Goal: Information Seeking & Learning: Check status

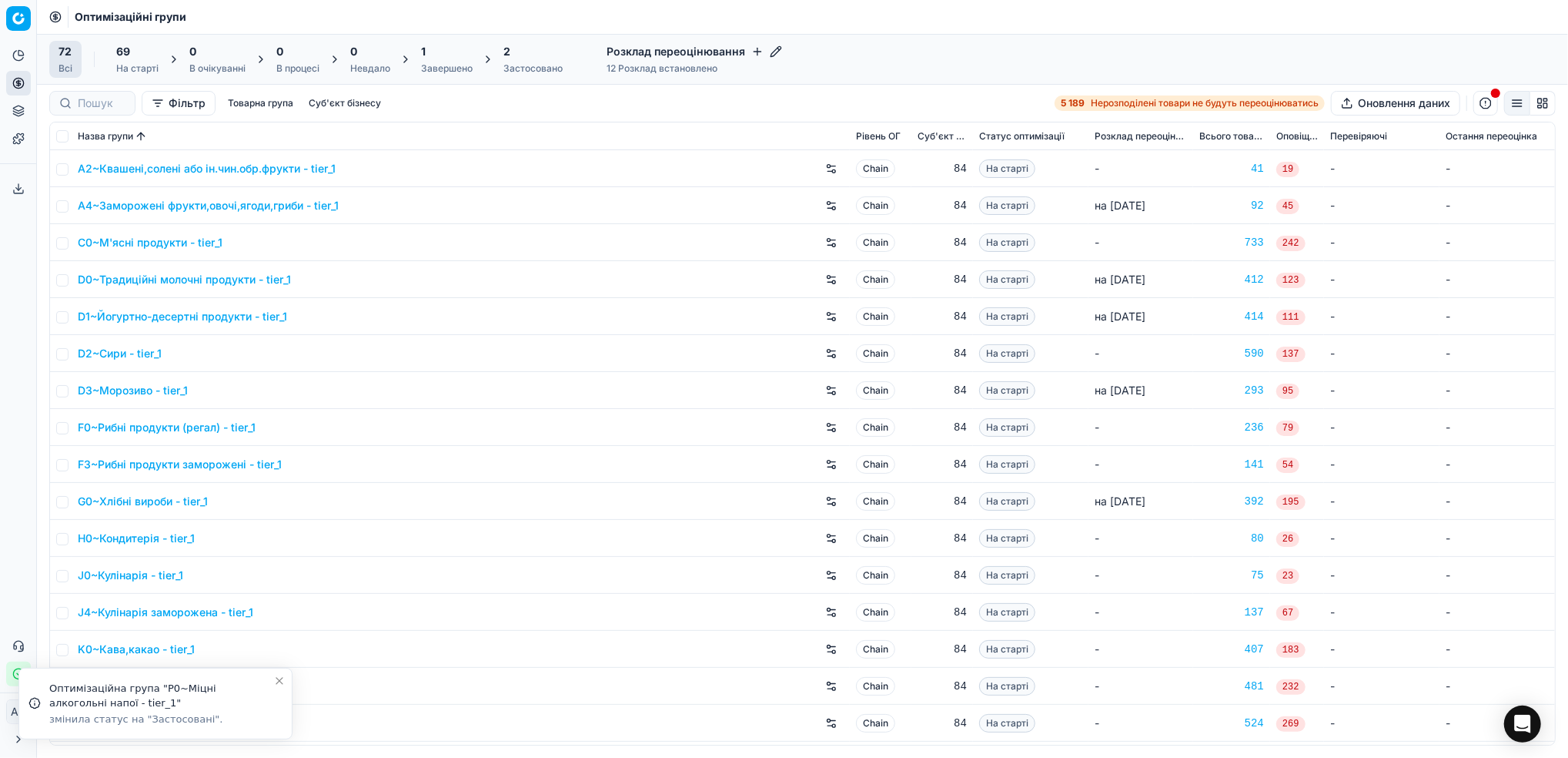
click at [281, 679] on icon "Close toast" at bounding box center [279, 680] width 6 height 6
click at [426, 54] on div "1" at bounding box center [446, 51] width 52 height 15
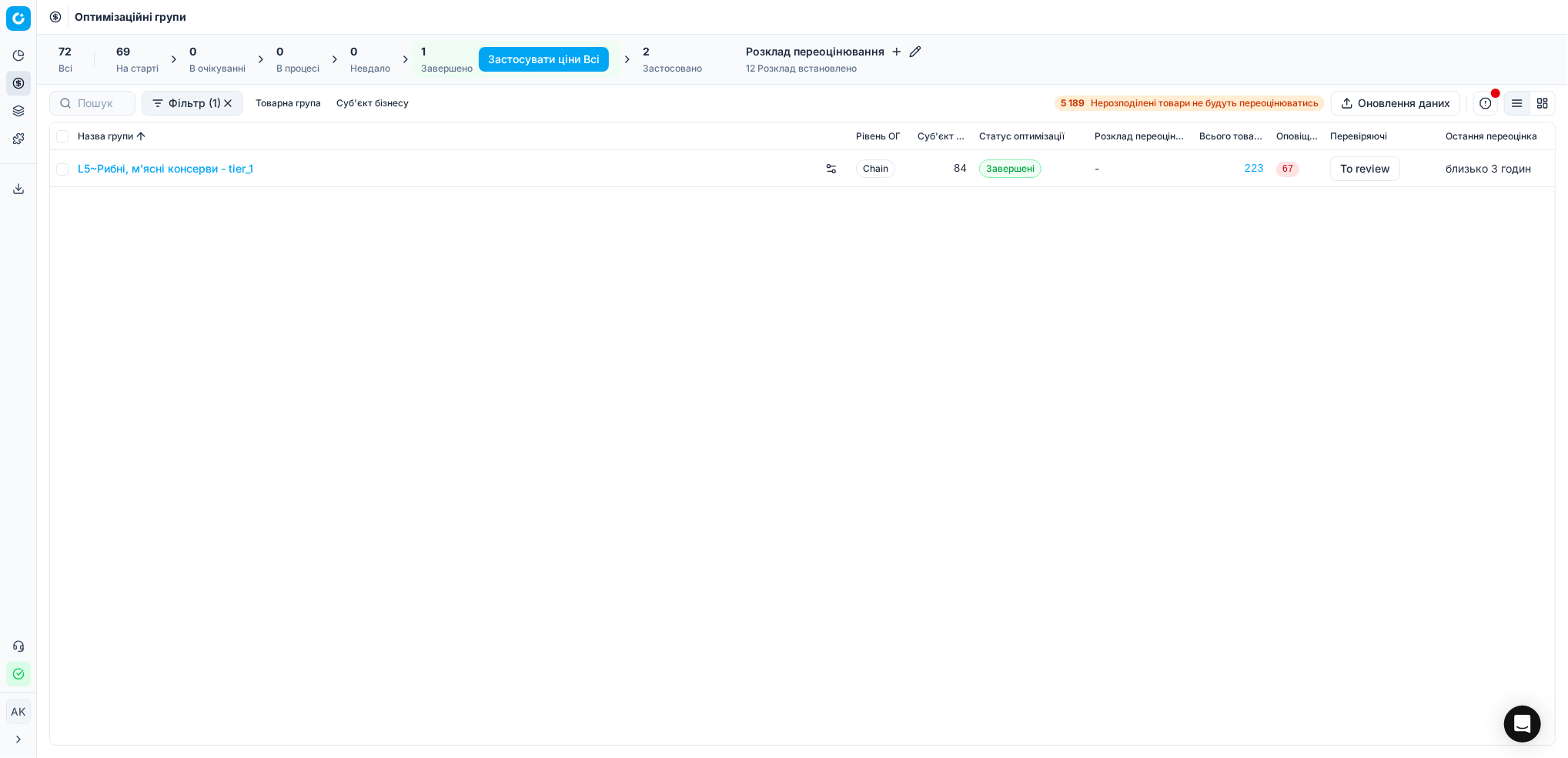
click at [144, 168] on link "L5~Рибні, м'ясні консерви - tier_1" at bounding box center [166, 168] width 176 height 15
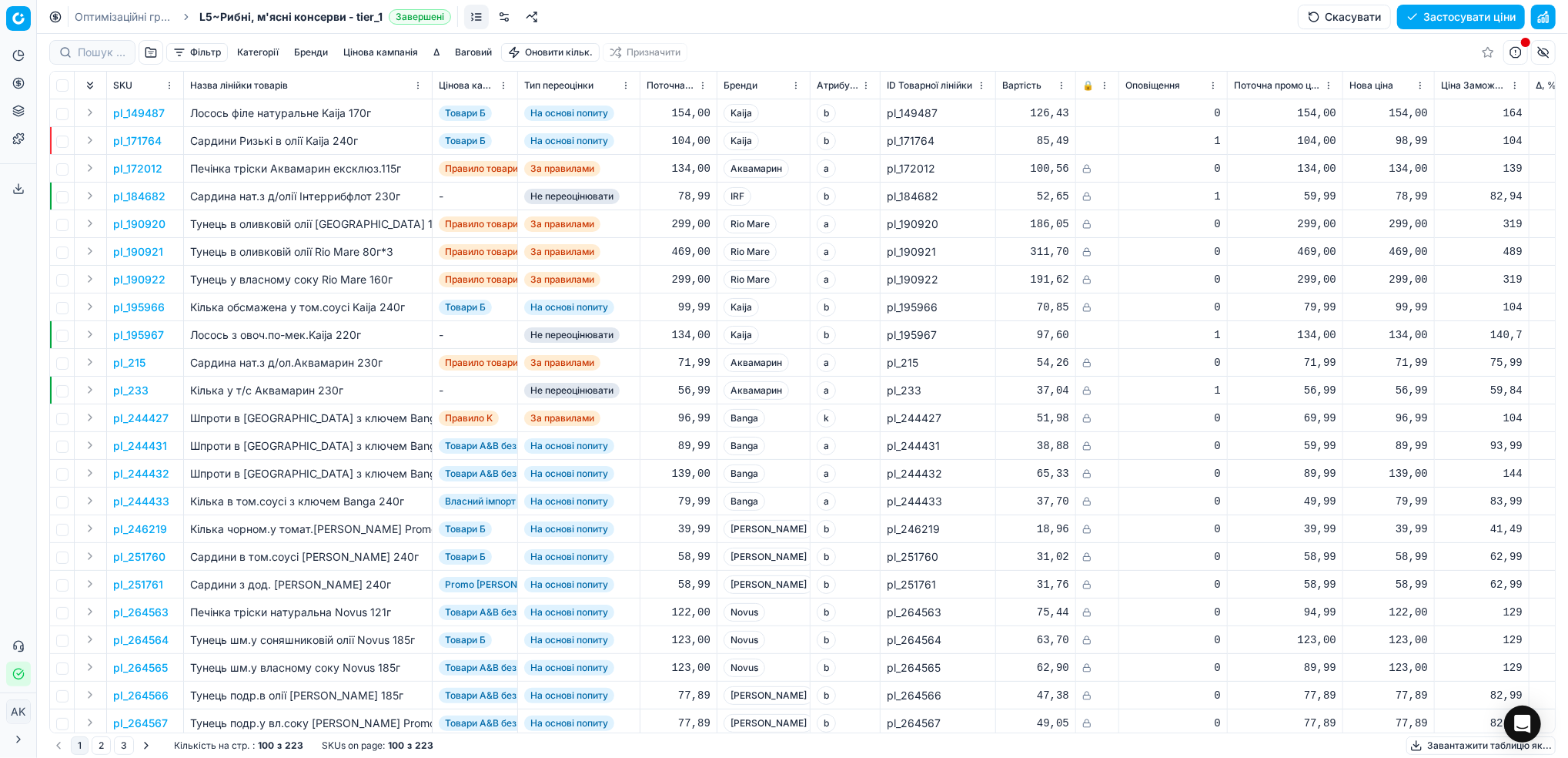
click at [1540, 23] on button "button" at bounding box center [1543, 16] width 24 height 24
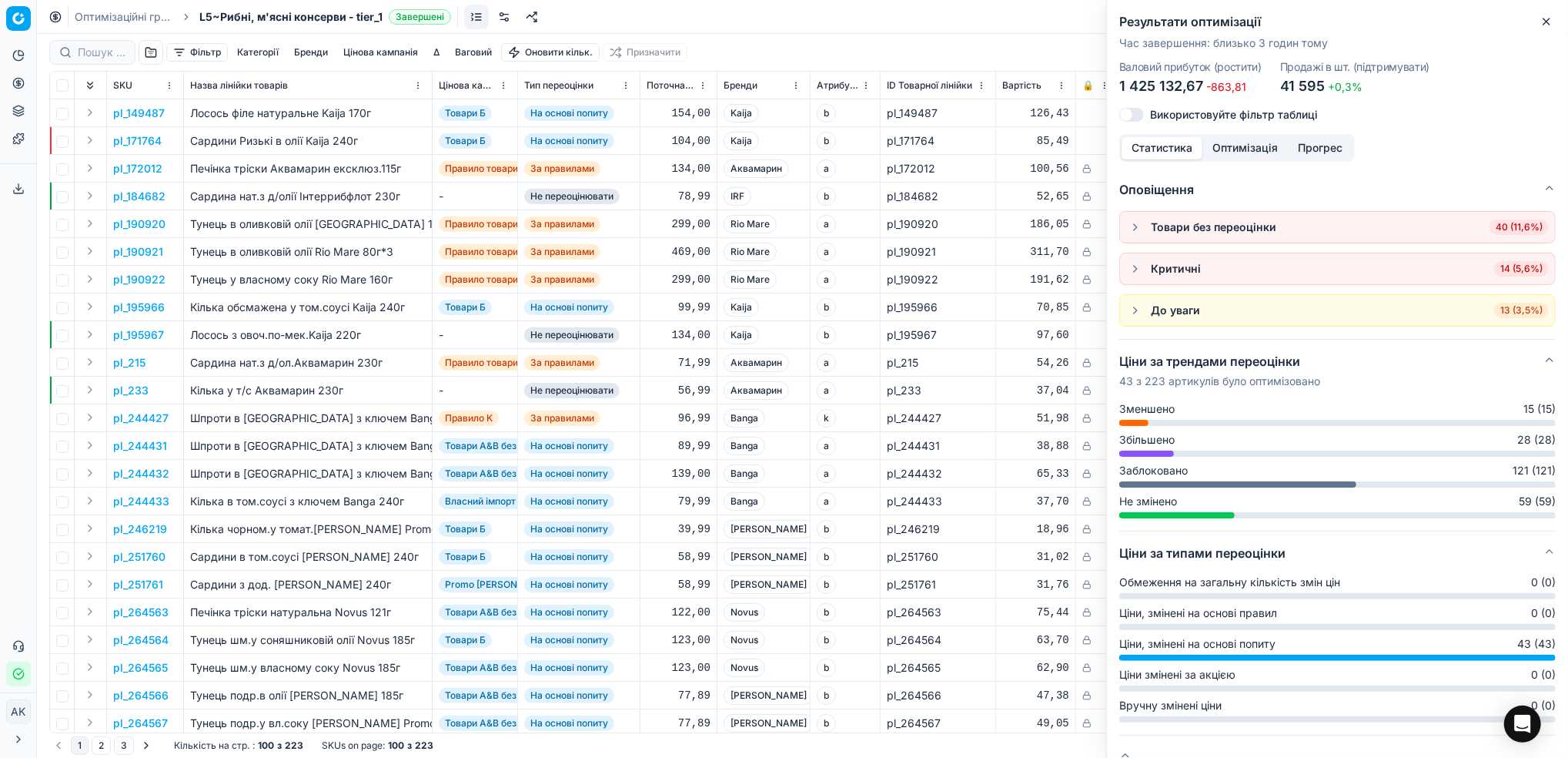
click at [1550, 24] on icon "button" at bounding box center [1546, 22] width 13 height 13
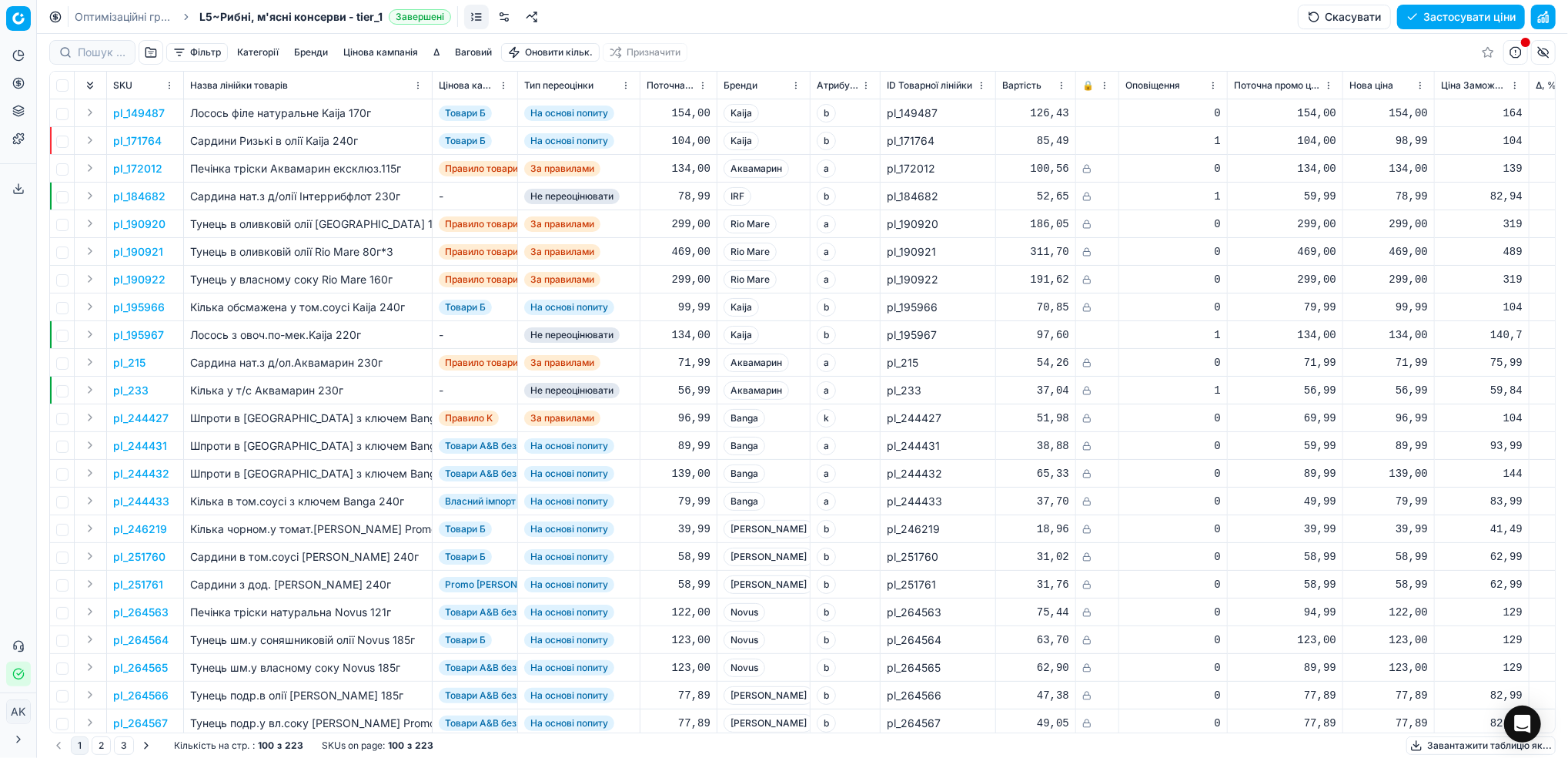
click at [366, 49] on button "Цінова кампанія" at bounding box center [380, 53] width 87 height 18
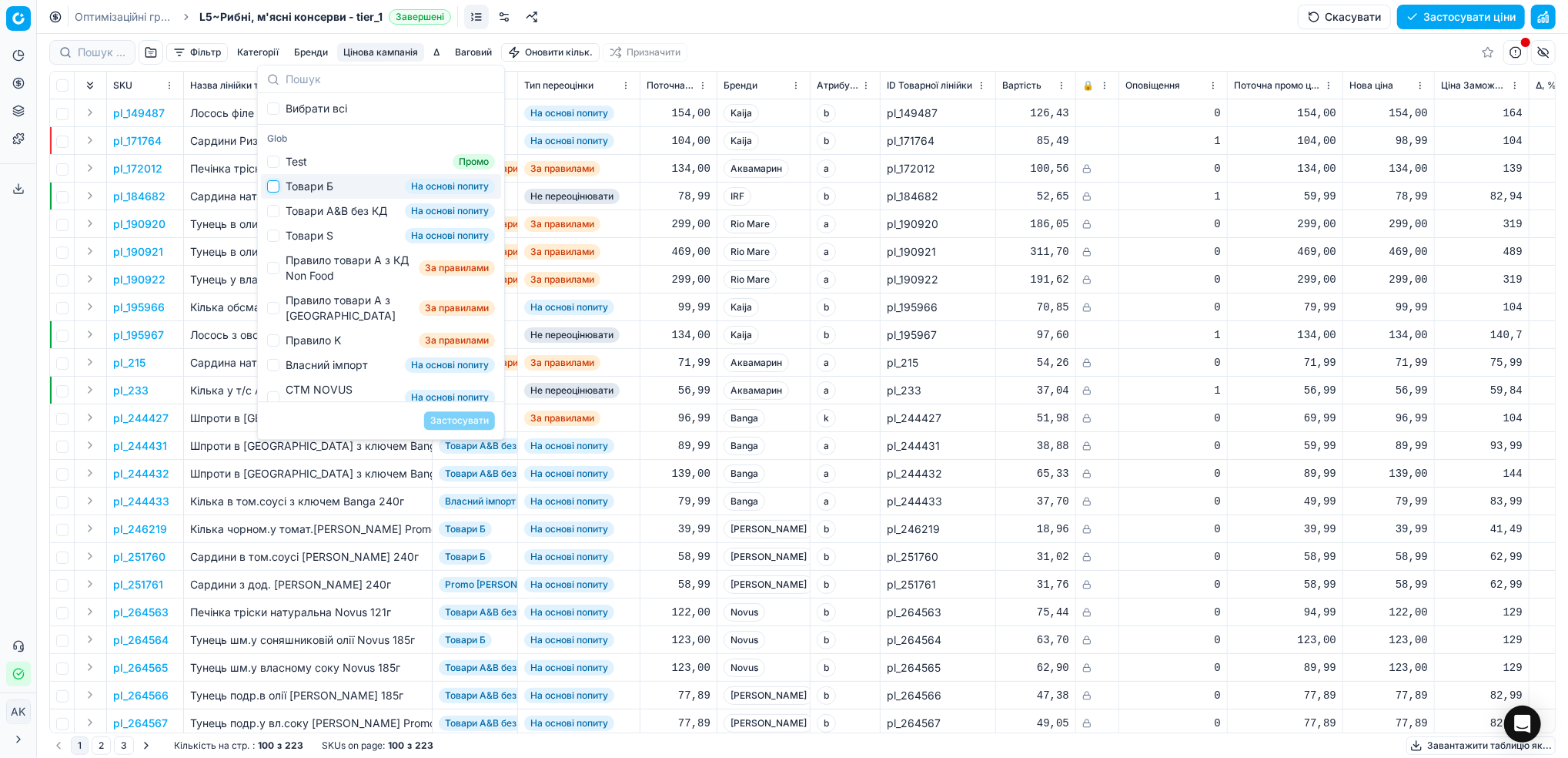
click at [275, 183] on input "Suggestions" at bounding box center [273, 187] width 13 height 13
checkbox input "true"
click at [468, 421] on button "Застосувати" at bounding box center [460, 420] width 71 height 18
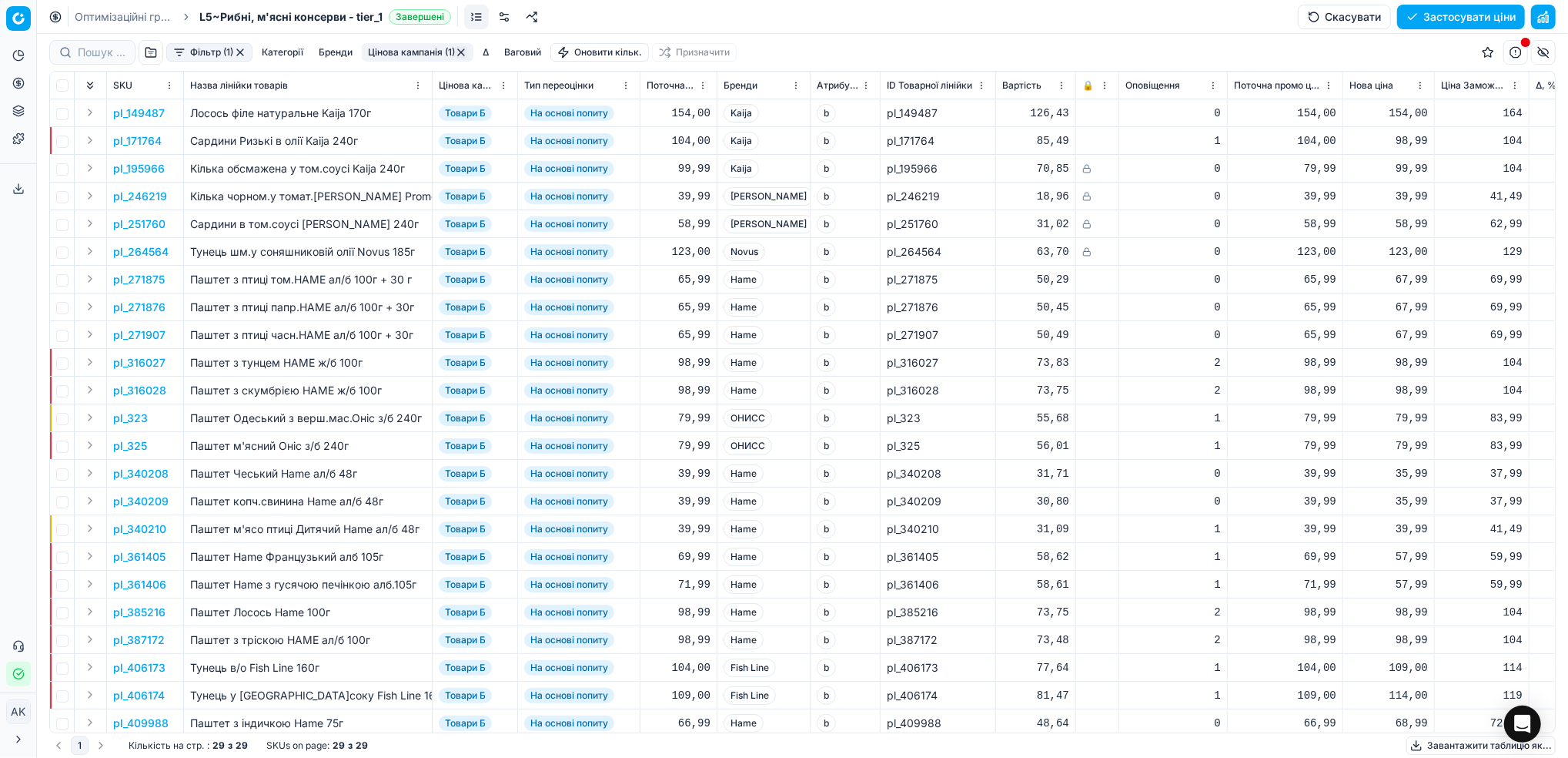
click at [197, 49] on button "Фільтр (1)" at bounding box center [209, 53] width 86 height 18
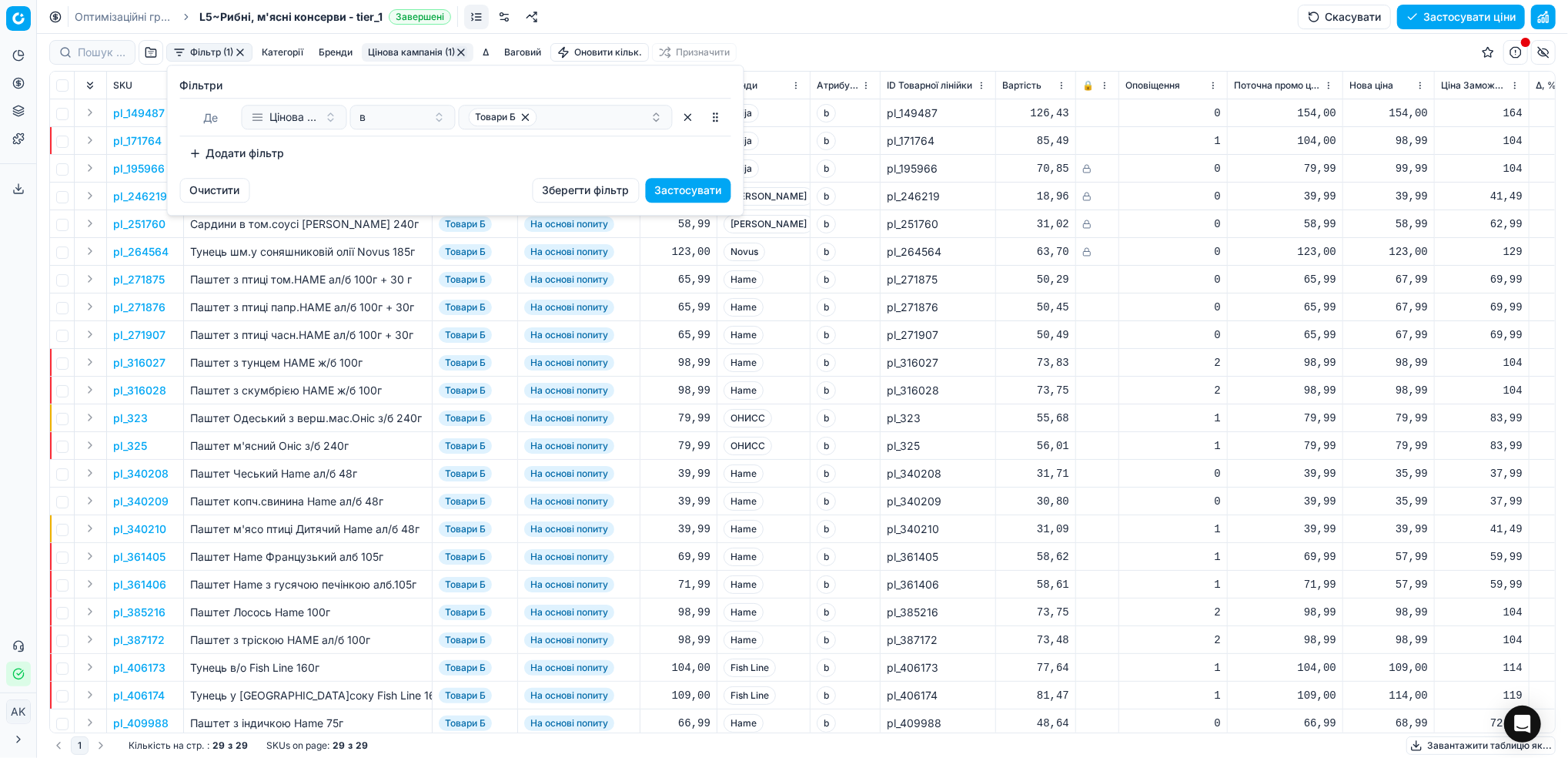
click at [261, 151] on button "Додати фільтр" at bounding box center [237, 153] width 114 height 24
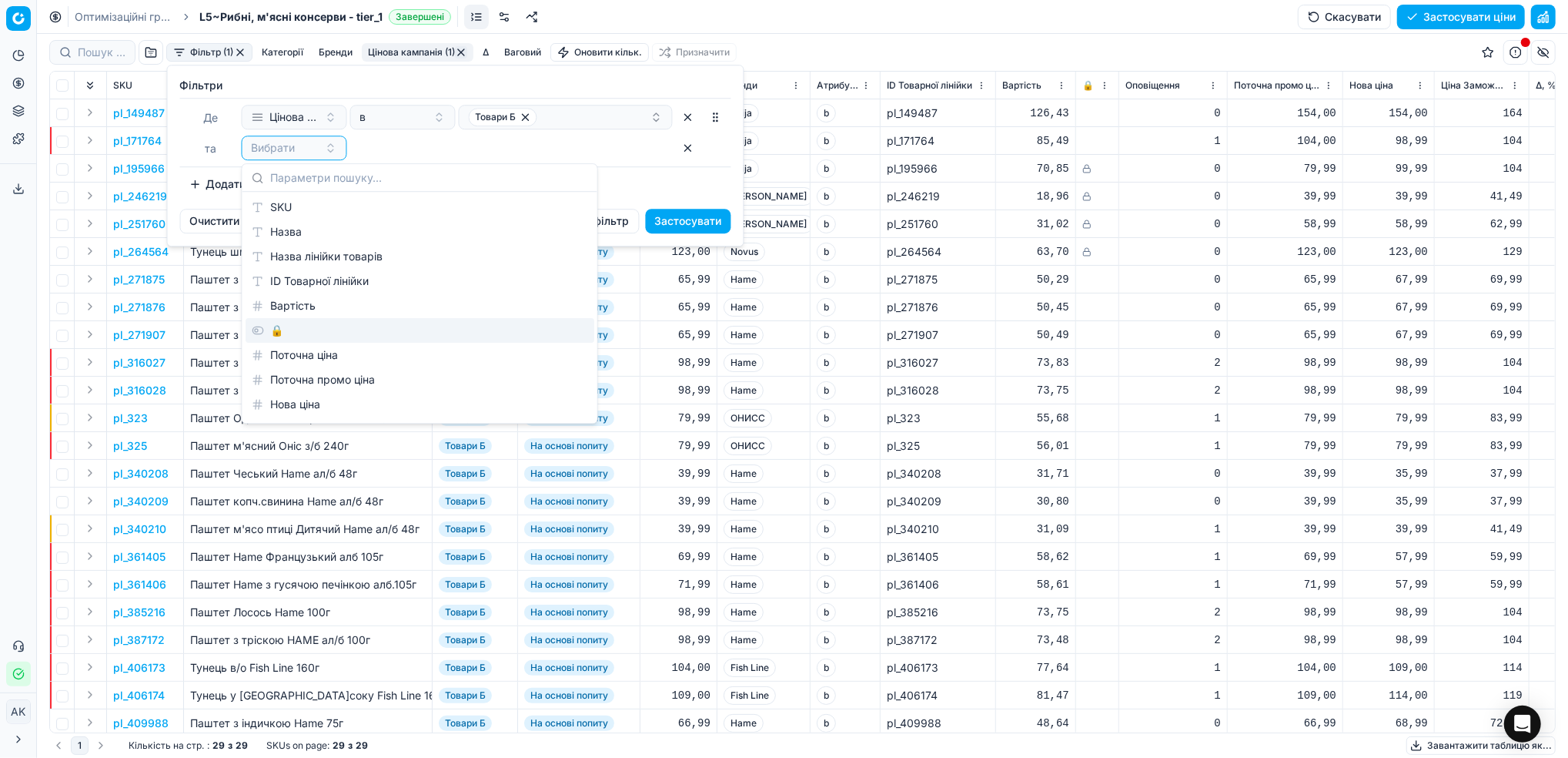
click at [320, 321] on div "🔒" at bounding box center [419, 330] width 349 height 24
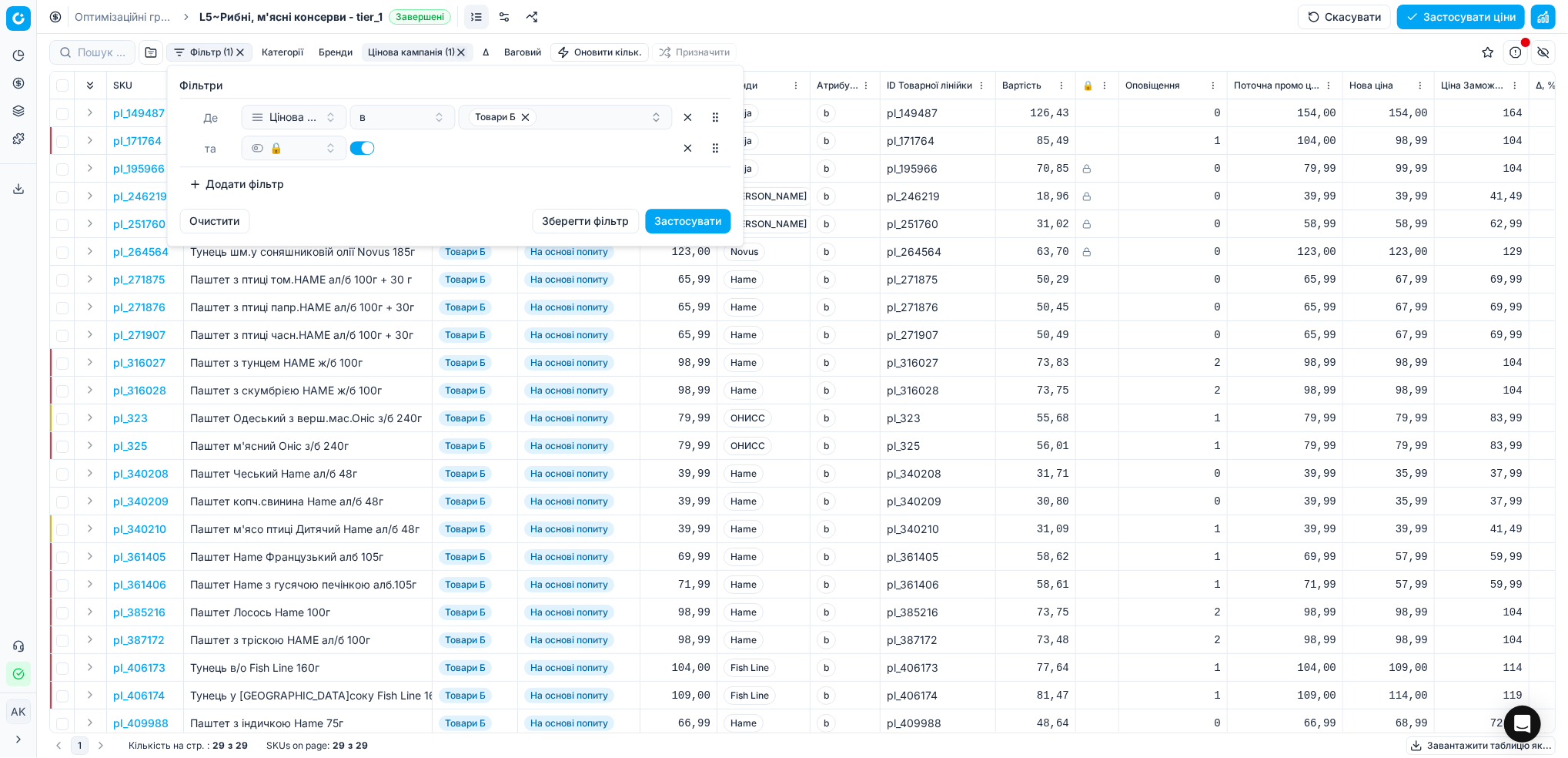
click at [362, 148] on button "button" at bounding box center [362, 148] width 24 height 14
checkbox input "false"
click at [686, 223] on button "Застосувати" at bounding box center [688, 220] width 85 height 24
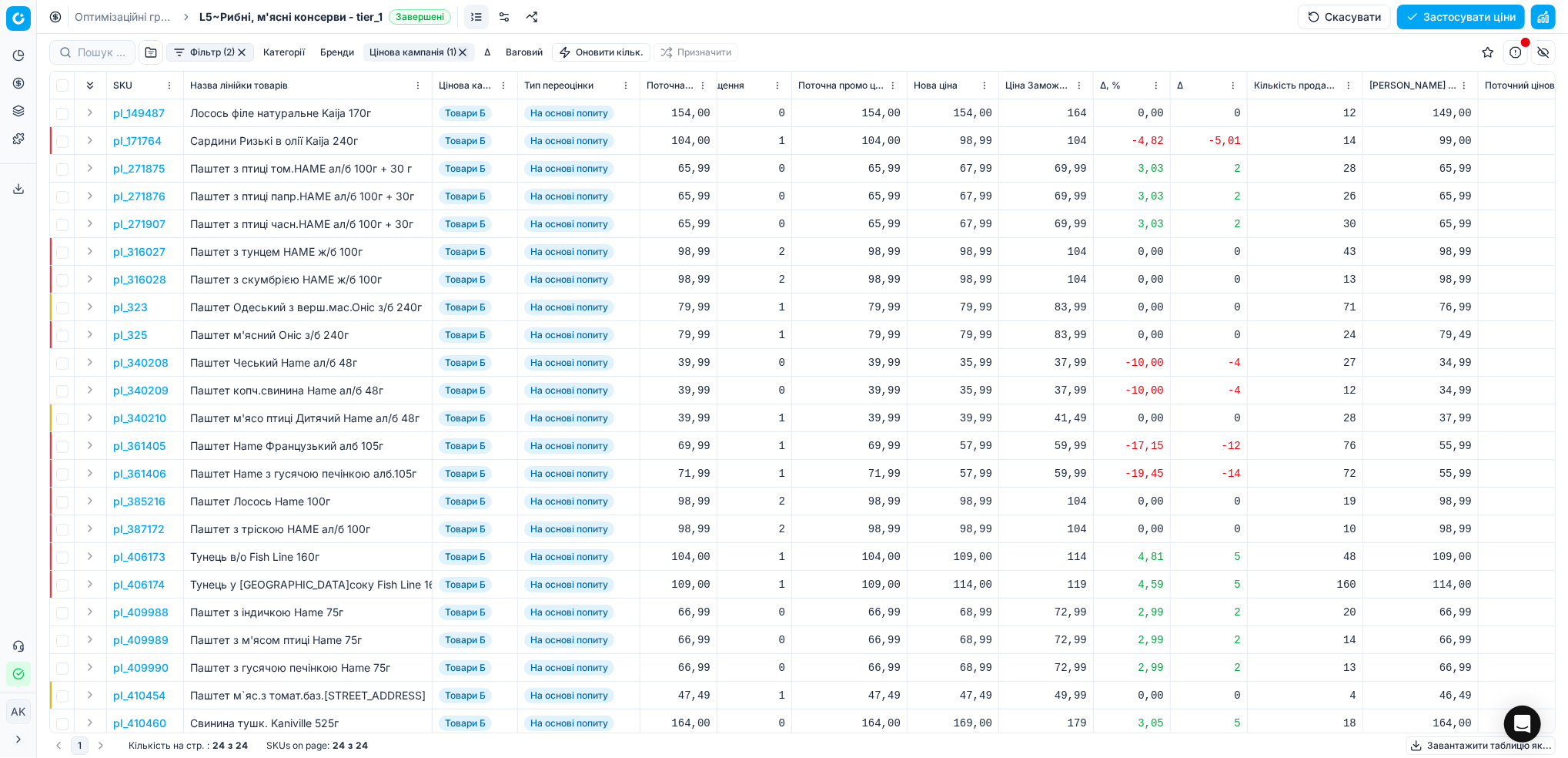
scroll to position [0, 607]
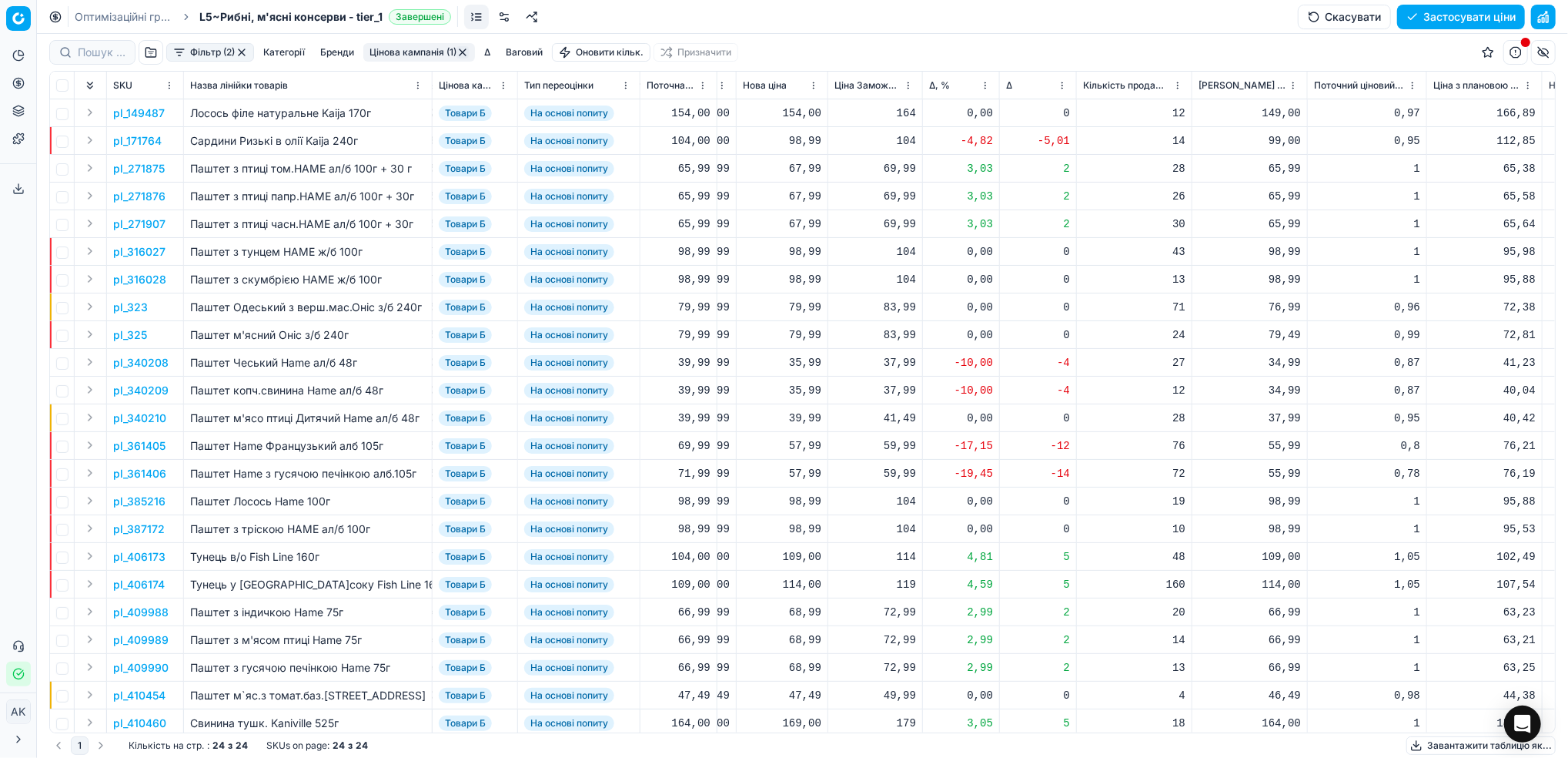
click at [131, 141] on p "pl_171764" at bounding box center [138, 140] width 49 height 15
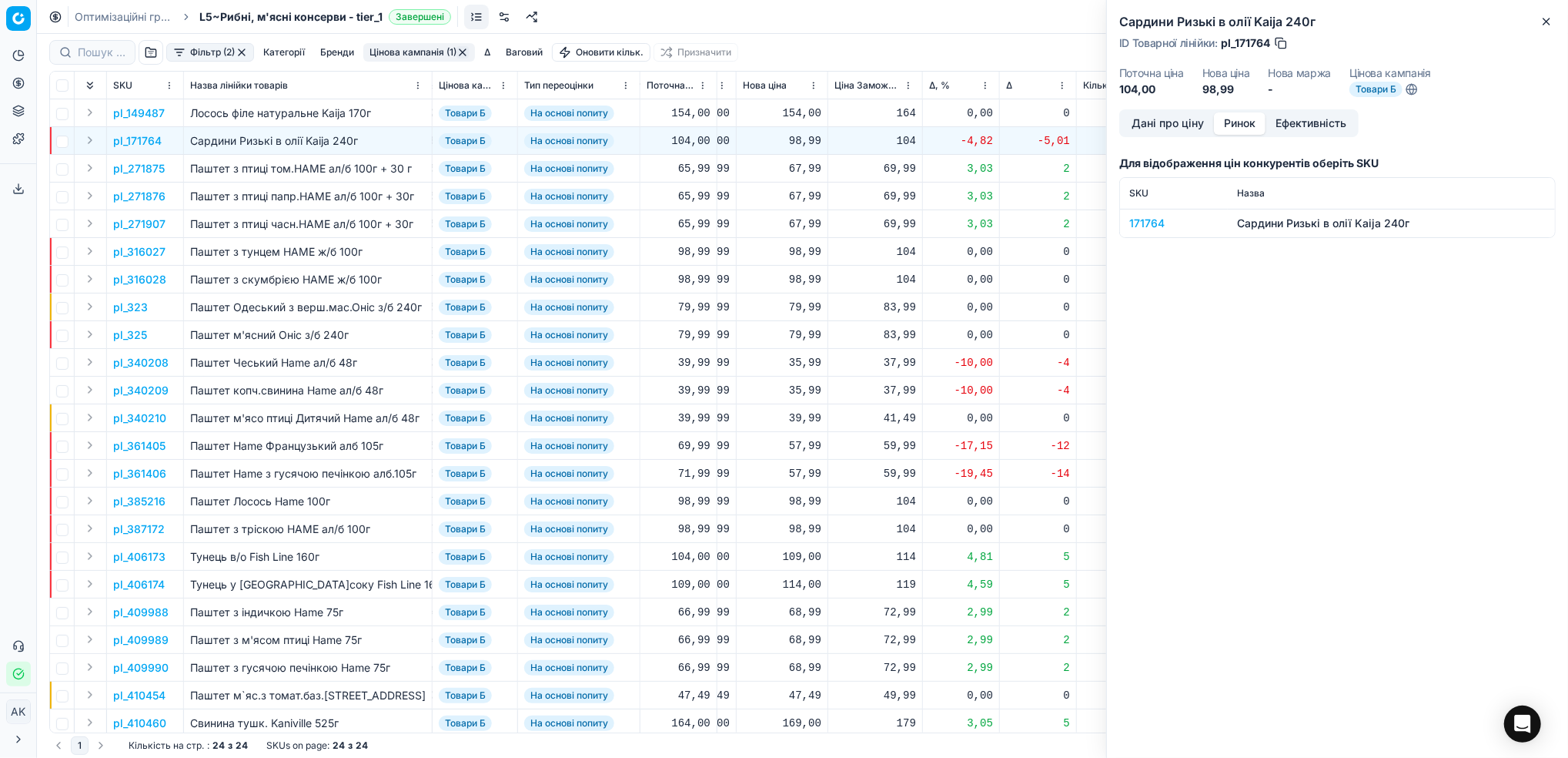
click at [1233, 117] on button "Ринок" at bounding box center [1239, 123] width 52 height 23
click at [1134, 225] on div "171764" at bounding box center [1173, 223] width 90 height 15
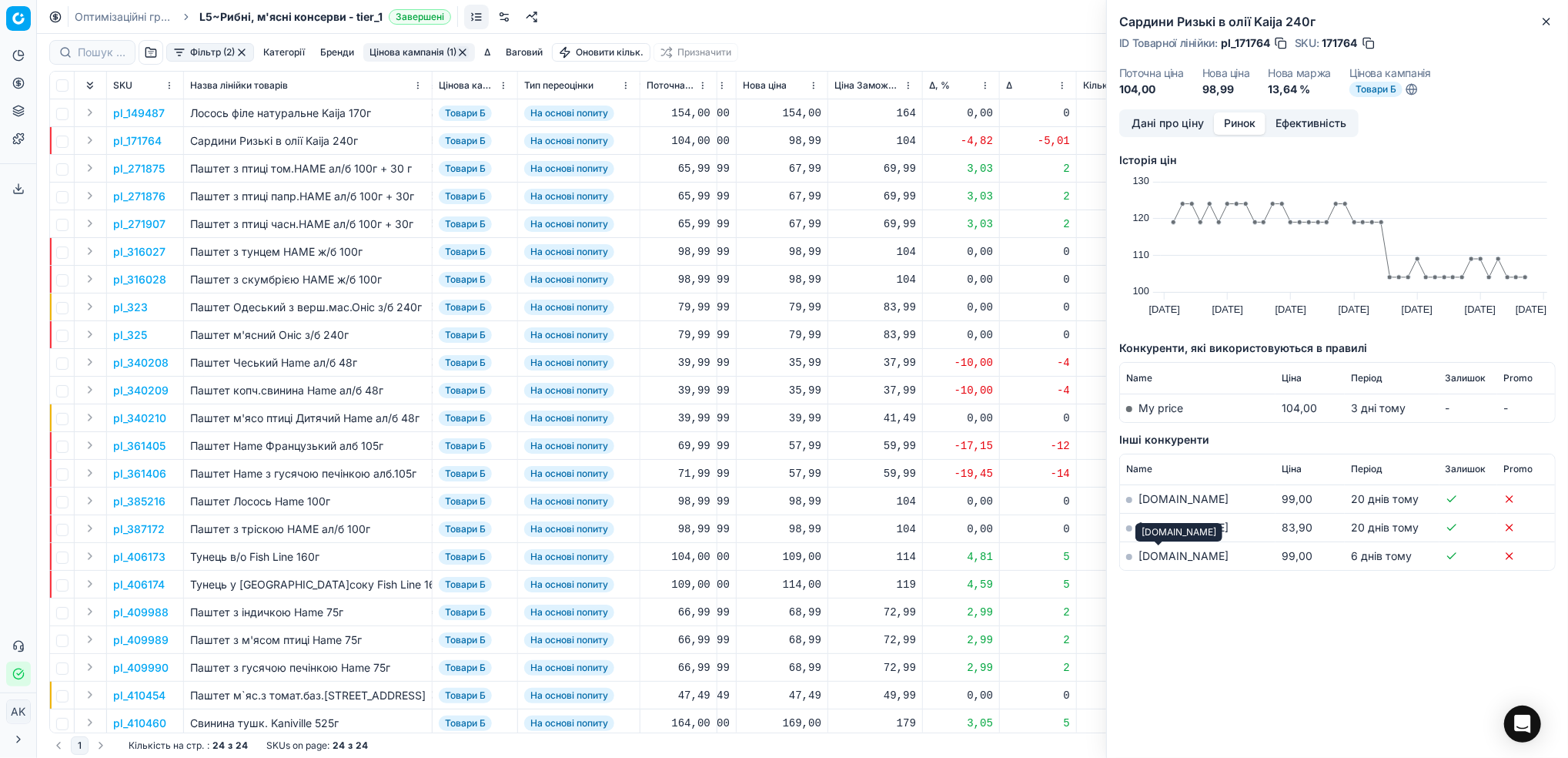
click at [1159, 556] on link "[DOMAIN_NAME]" at bounding box center [1183, 555] width 90 height 13
